Goal: Navigation & Orientation: Find specific page/section

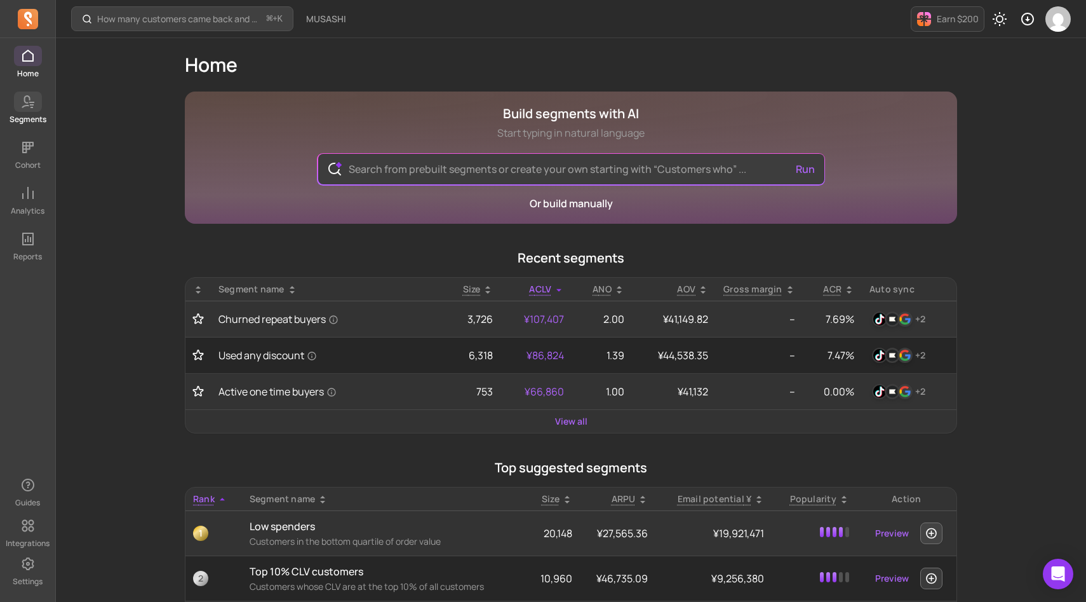
click at [30, 93] on span at bounding box center [28, 101] width 28 height 20
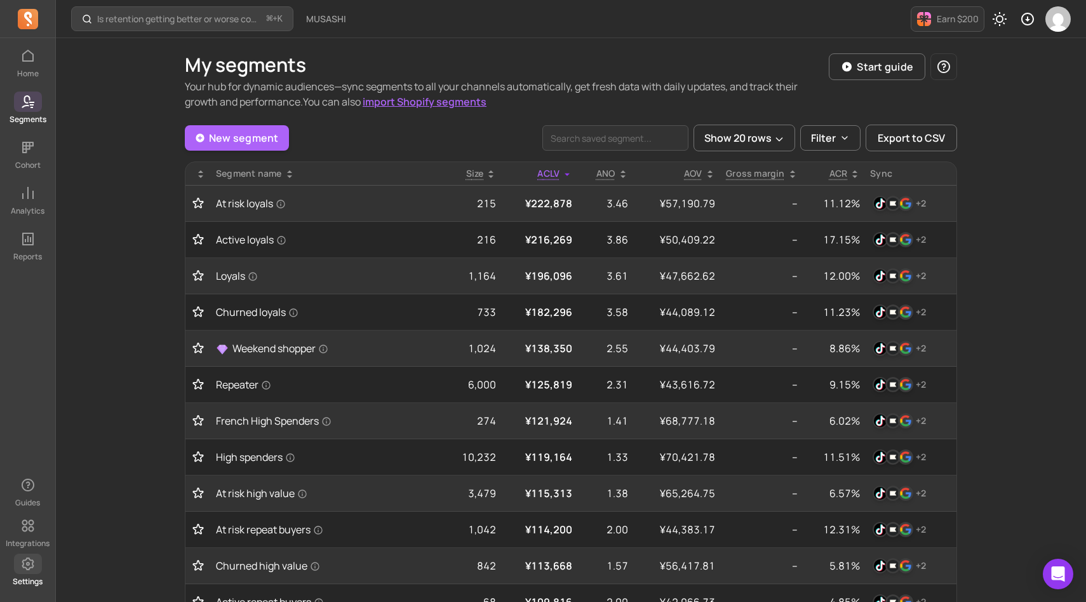
click at [32, 557] on icon at bounding box center [27, 563] width 15 height 15
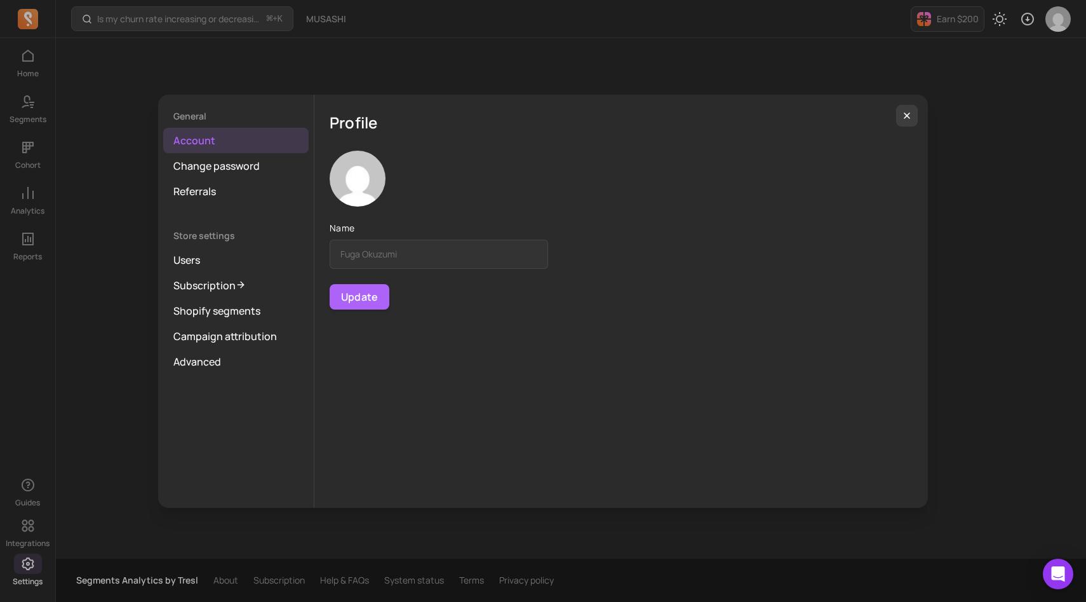
click at [30, 534] on div "General Account Change password Referrals Store settings Users Subscription Sho…" at bounding box center [543, 300] width 1066 height 581
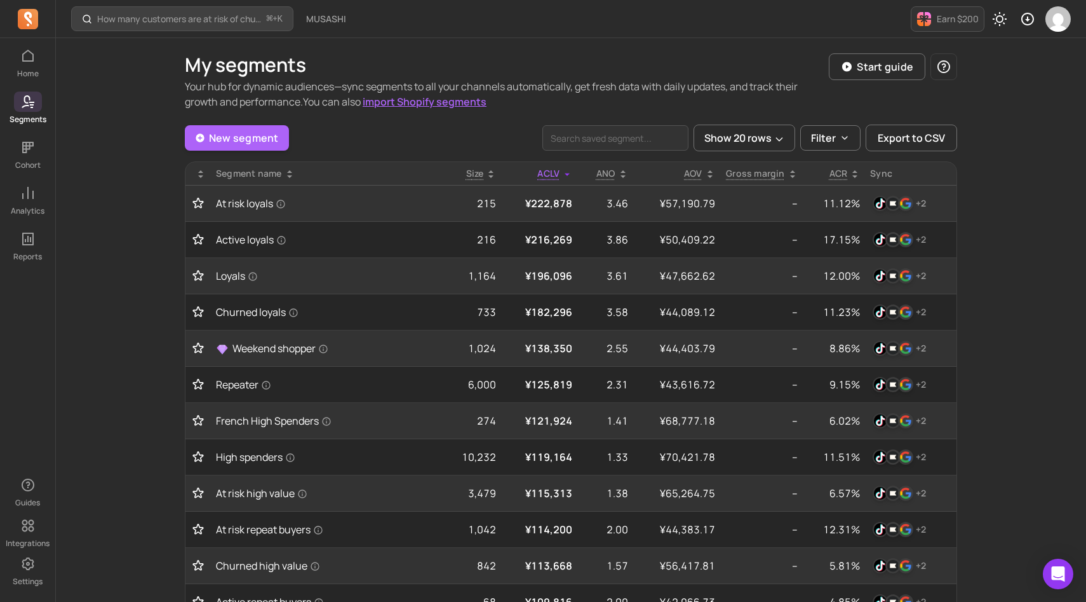
click at [30, 534] on span at bounding box center [28, 525] width 28 height 20
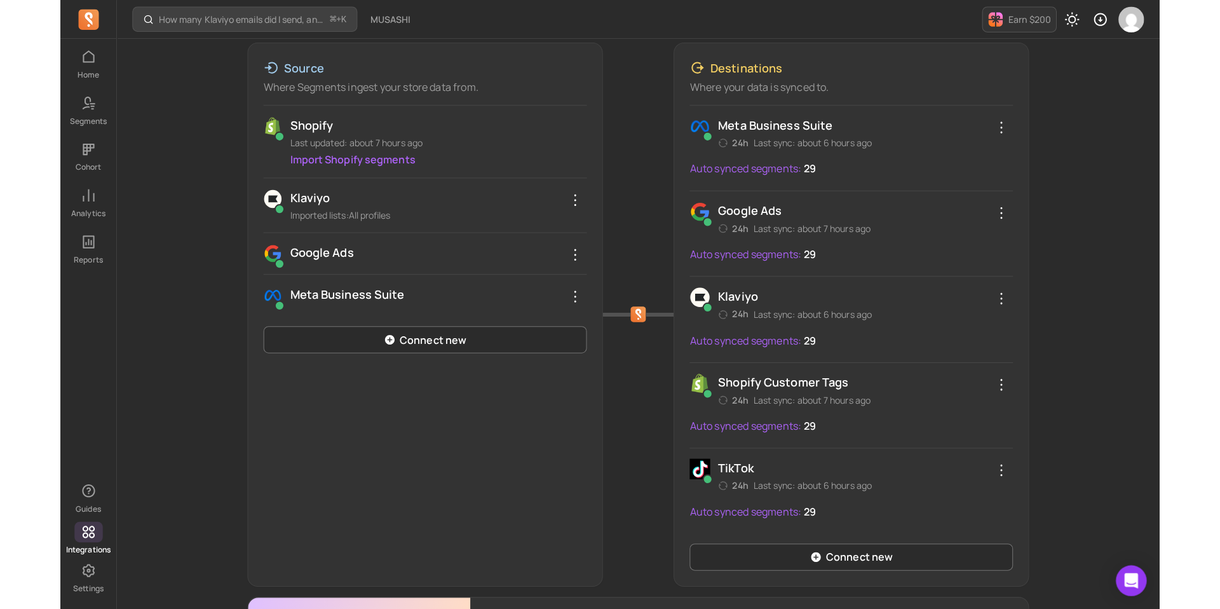
scroll to position [186, 0]
